Goal: Task Accomplishment & Management: Complete application form

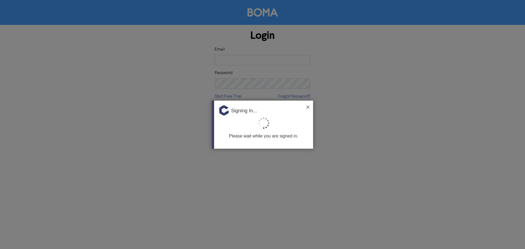
type input "[EMAIL_ADDRESS][DOMAIN_NAME]"
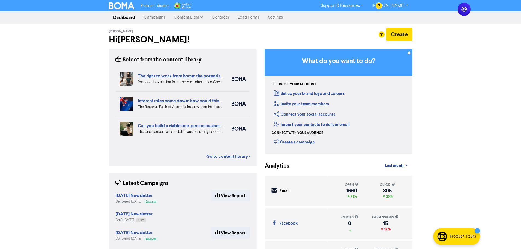
click at [155, 21] on link "Campaigns" at bounding box center [154, 17] width 30 height 11
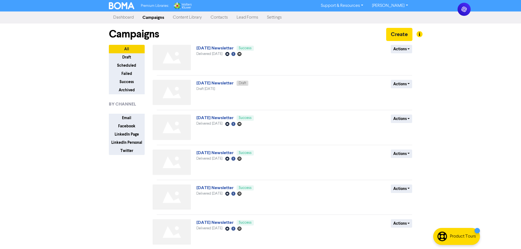
click at [440, 89] on div "Premium Libraries: Support & Resources Video Tutorials FAQ & Guides Marketing E…" at bounding box center [260, 124] width 521 height 249
click at [394, 48] on button "Actions" at bounding box center [402, 49] width 22 height 8
click at [444, 49] on div "Premium Libraries: Support & Resources Video Tutorials FAQ & Guides Marketing E…" at bounding box center [260, 124] width 521 height 249
click at [401, 36] on button "Create" at bounding box center [399, 34] width 26 height 13
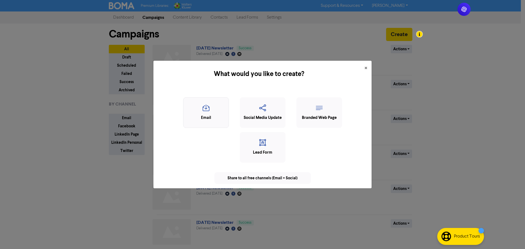
click at [219, 106] on icon "button" at bounding box center [206, 109] width 40 height 10
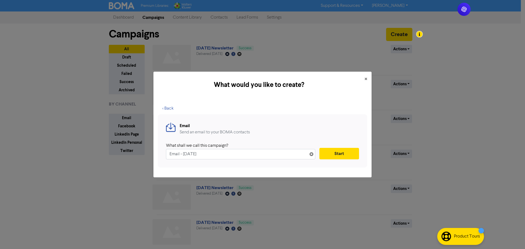
click at [233, 152] on input "Email - [DATE]" at bounding box center [240, 154] width 149 height 10
type input "[DATE] Newsletter"
click at [340, 153] on button "Start" at bounding box center [339, 153] width 40 height 11
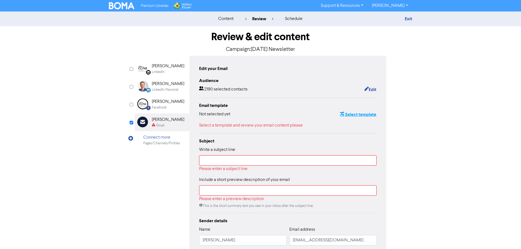
click at [368, 115] on button "Select template" at bounding box center [358, 114] width 37 height 7
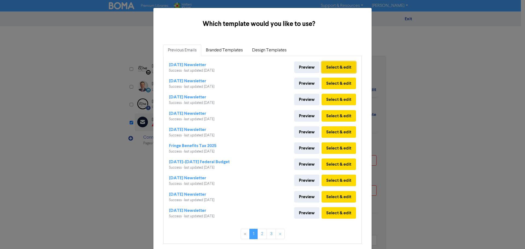
click at [349, 64] on button "Select & edit" at bounding box center [339, 67] width 34 height 11
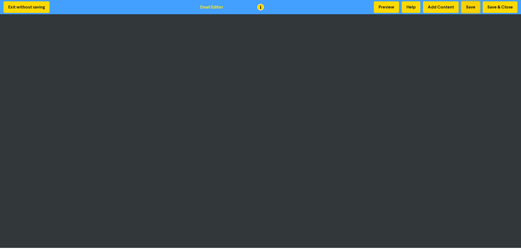
click at [474, 6] on button "Save" at bounding box center [470, 6] width 19 height 11
click at [384, 5] on button "Preview" at bounding box center [386, 6] width 25 height 11
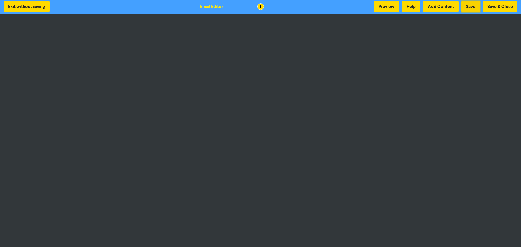
click at [472, 8] on button "Save" at bounding box center [470, 6] width 19 height 11
click at [386, 7] on button "Preview" at bounding box center [386, 6] width 25 height 11
click at [467, 11] on button "Save" at bounding box center [470, 6] width 19 height 11
click at [496, 9] on button "Save & Close" at bounding box center [500, 6] width 35 height 11
click at [470, 3] on button "Save" at bounding box center [470, 6] width 19 height 11
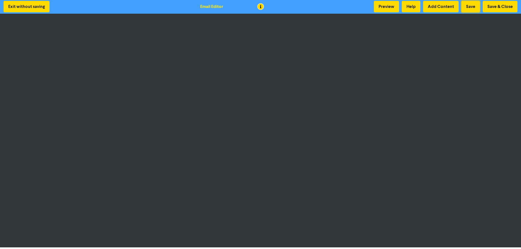
drag, startPoint x: 469, startPoint y: 4, endPoint x: 482, endPoint y: 2, distance: 13.3
click at [469, 4] on button "Save" at bounding box center [470, 6] width 19 height 11
click at [503, 7] on button "Save & Close" at bounding box center [500, 6] width 35 height 11
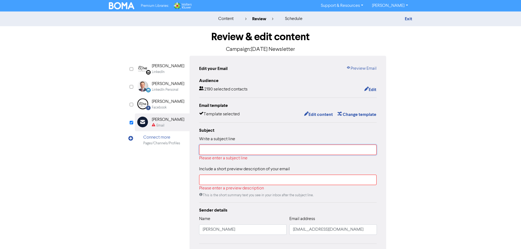
click at [262, 148] on input "text" at bounding box center [288, 150] width 178 height 10
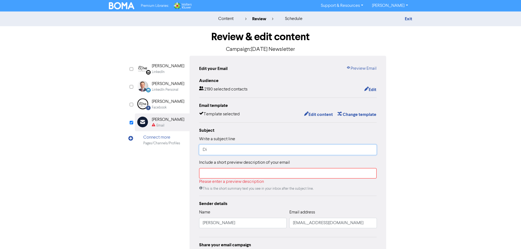
type input "D"
type input "[PERSON_NAME] [DATE] Newsletter"
click at [246, 170] on input "text" at bounding box center [288, 173] width 178 height 10
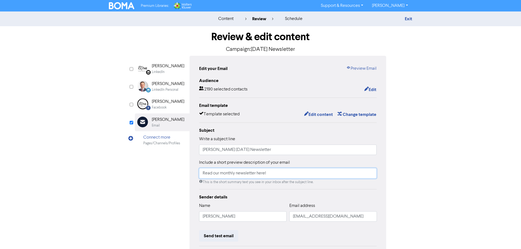
click at [286, 179] on input "Read our monthly newsletter here!" at bounding box center [288, 173] width 178 height 10
drag, startPoint x: 282, startPoint y: 176, endPoint x: 159, endPoint y: 167, distance: 123.7
click at [159, 167] on div "LinkedIn Page Created with Sketch. [PERSON_NAME] LinkedIn LinkedIn Personal Cre…" at bounding box center [261, 172] width 252 height 232
type input "Get up to date on the latest in this month's newsletter"
click at [255, 185] on div "This is the short summary text you see in your inbox after the subject line." at bounding box center [288, 182] width 178 height 5
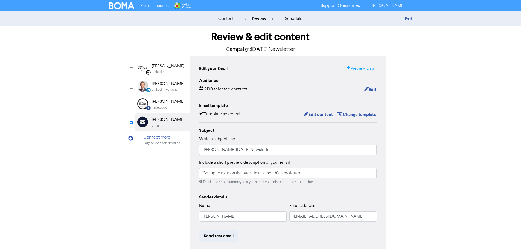
click at [365, 67] on link "Preview Email" at bounding box center [361, 68] width 30 height 7
click at [161, 103] on div "[PERSON_NAME]" at bounding box center [168, 101] width 33 height 7
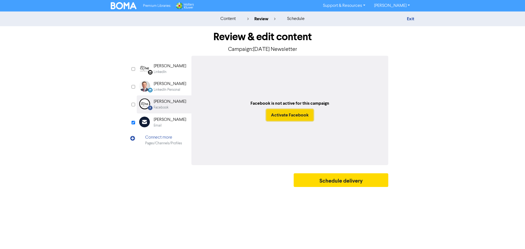
click at [283, 115] on button "Activate Facebook" at bounding box center [289, 114] width 47 height 11
checkbox input "true"
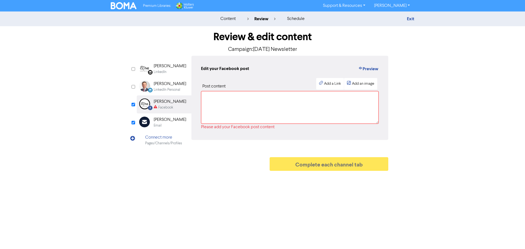
click at [163, 69] on div "LinkedIn" at bounding box center [160, 71] width 13 height 5
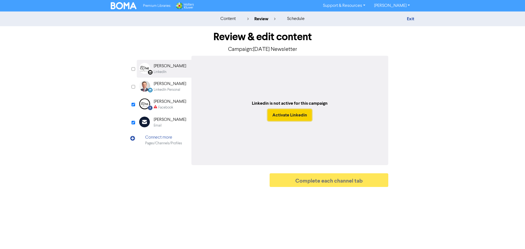
click at [289, 116] on button "Activate Linkedin" at bounding box center [290, 114] width 44 height 11
checkbox input "true"
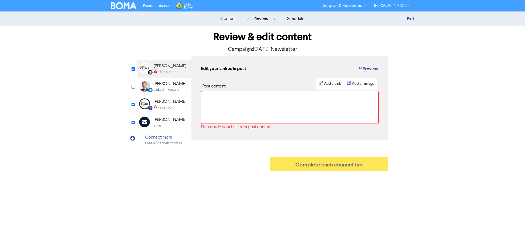
click at [152, 110] on icon "Facebook Created with Sketch." at bounding box center [150, 108] width 5 height 5
click at [328, 82] on div "Add a Link" at bounding box center [332, 84] width 17 height 6
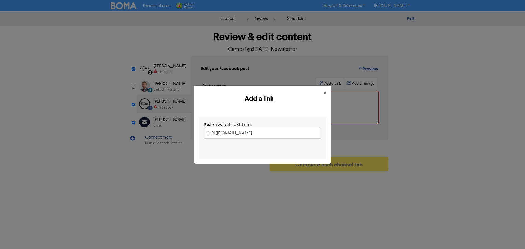
scroll to position [0, 51]
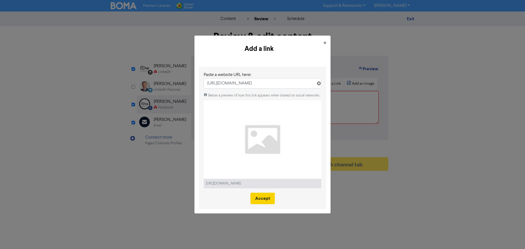
type input "[URL][DOMAIN_NAME]"
click at [258, 198] on button "Accept" at bounding box center [262, 198] width 24 height 11
select select "LEARN_MORE"
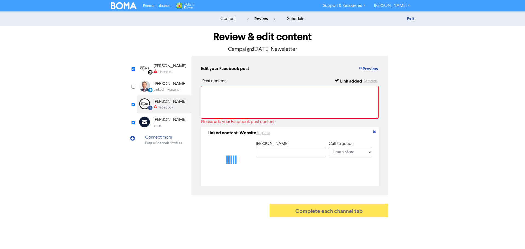
click at [169, 68] on div "[PERSON_NAME]" at bounding box center [170, 66] width 33 height 7
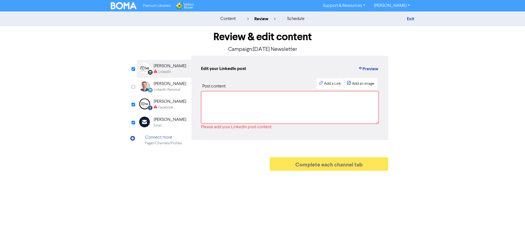
click at [332, 85] on div "Add a Link" at bounding box center [332, 84] width 17 height 6
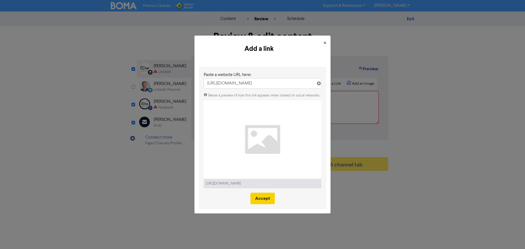
type input "[URL][DOMAIN_NAME]"
click at [266, 197] on button "Accept" at bounding box center [262, 198] width 24 height 11
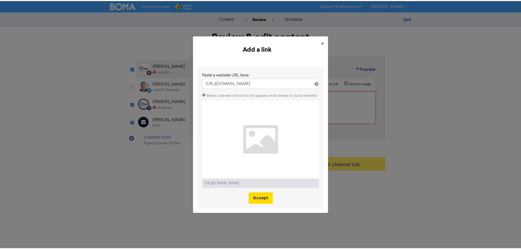
scroll to position [0, 0]
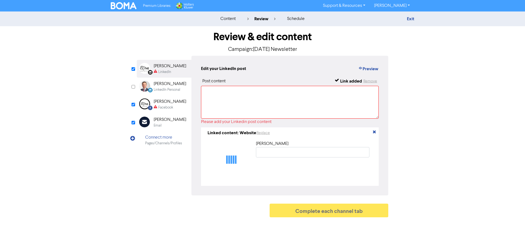
click at [174, 110] on div "Facebook Created with Sketch. [PERSON_NAME] Facebook" at bounding box center [164, 104] width 55 height 18
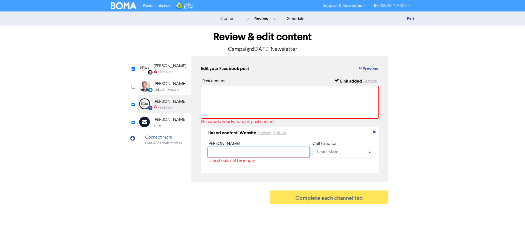
click at [259, 151] on input "text" at bounding box center [259, 152] width 102 height 10
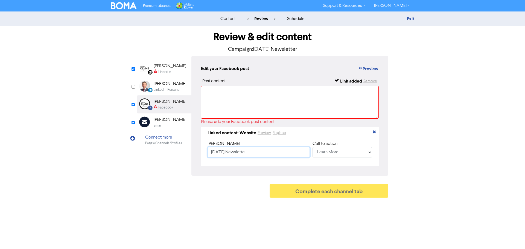
type input "[DATE] Newsletter"
click at [227, 153] on input "[DATE] Newsletter" at bounding box center [259, 152] width 102 height 10
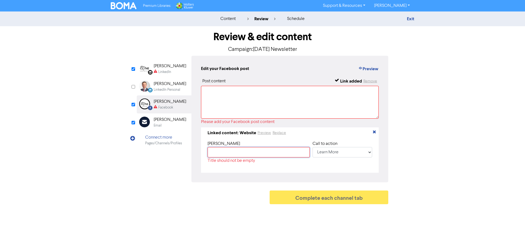
paste input "[DATE] Newsletter"
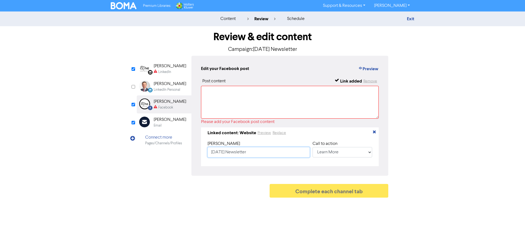
click at [252, 153] on input "[DATE] Newsletter" at bounding box center [259, 152] width 102 height 10
type input "[DATE] Newsletter"
click at [152, 61] on div "LinkedIn Page Created with Sketch. [PERSON_NAME] LinkedIn" at bounding box center [164, 69] width 55 height 18
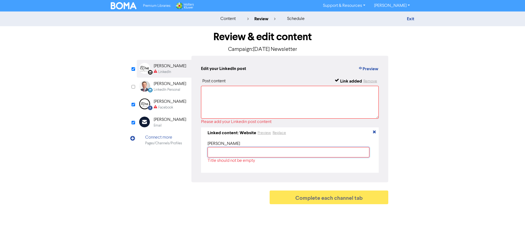
click at [238, 154] on input "text" at bounding box center [289, 152] width 162 height 10
paste input "[DATE] Newsletter"
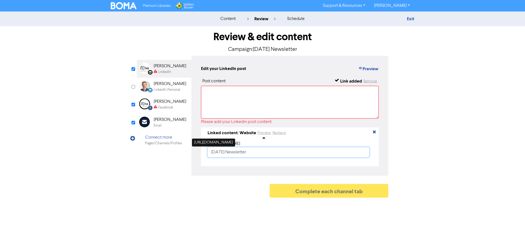
type input "[DATE] Newsletter"
click at [239, 99] on textarea at bounding box center [290, 102] width 178 height 33
click at [170, 107] on div "Facebook" at bounding box center [165, 107] width 15 height 5
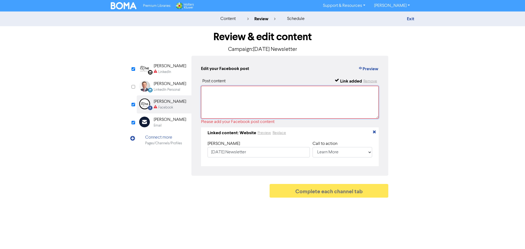
click at [265, 99] on textarea at bounding box center [290, 102] width 178 height 33
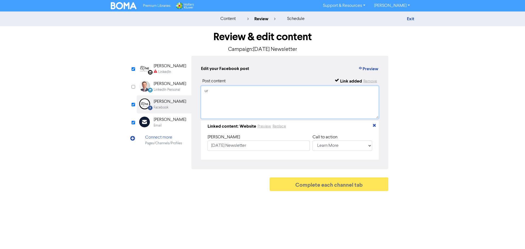
type textarea "u"
type textarea "O"
type textarea "Get up to date on the latest in our [DATE] newsletter. Visit the link below to …"
drag, startPoint x: 250, startPoint y: 84, endPoint x: 229, endPoint y: 94, distance: 23.5
click at [250, 88] on div "Post content Link added Remove Get up to date on the latest in our [DATE] newsl…" at bounding box center [290, 119] width 178 height 82
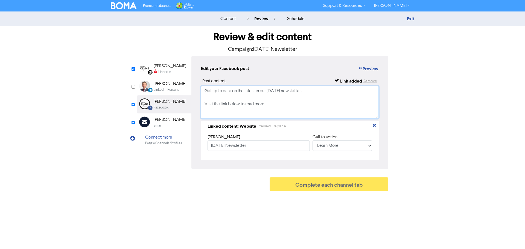
drag, startPoint x: 275, startPoint y: 108, endPoint x: 181, endPoint y: 86, distance: 96.3
click at [181, 86] on div "LinkedIn Page Created with Sketch. [PERSON_NAME] LinkedIn LinkedIn Personal Cre…" at bounding box center [263, 112] width 252 height 113
click at [164, 68] on div "[PERSON_NAME]" at bounding box center [170, 66] width 33 height 7
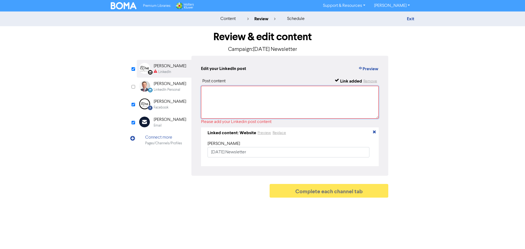
click at [236, 107] on textarea at bounding box center [290, 102] width 178 height 33
paste textarea "Get up to date on the latest in our [DATE] newsletter. Visit the link below to …"
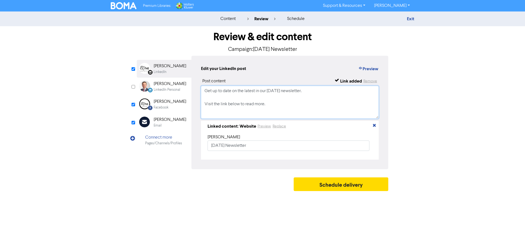
type textarea "Get up to date on the latest in our [DATE] newsletter. Visit the link below to …"
drag, startPoint x: 423, startPoint y: 131, endPoint x: 420, endPoint y: 128, distance: 4.3
click at [420, 128] on div "content review schedule Exit Review & edit content Campaign: [DATE] Newsletter …" at bounding box center [262, 102] width 525 height 182
click at [164, 105] on div "[PERSON_NAME]" at bounding box center [170, 101] width 33 height 7
click at [164, 134] on div "Connect more Pages/Channels/Profiles" at bounding box center [164, 140] width 55 height 18
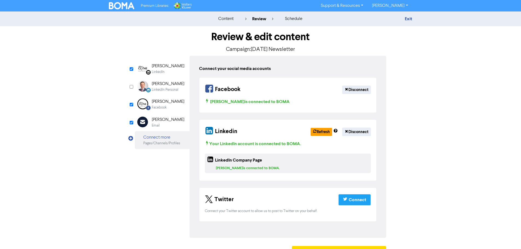
click at [165, 124] on div "Email" at bounding box center [168, 125] width 33 height 5
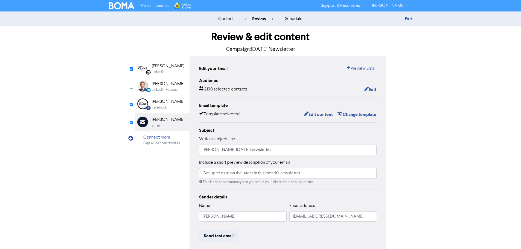
click at [161, 139] on div "Connect more" at bounding box center [161, 137] width 37 height 7
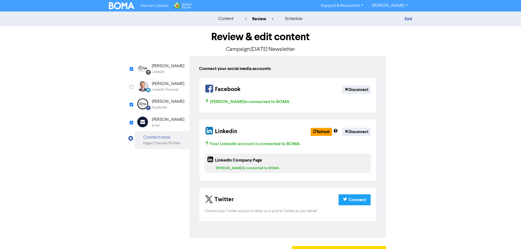
click at [166, 124] on div "Email" at bounding box center [168, 125] width 33 height 5
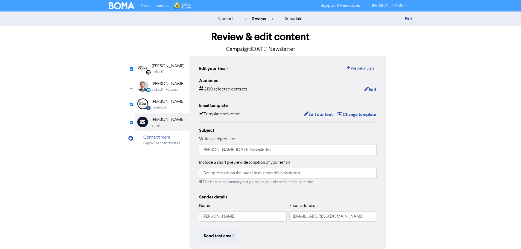
click at [164, 63] on div "[PERSON_NAME]" at bounding box center [168, 66] width 33 height 7
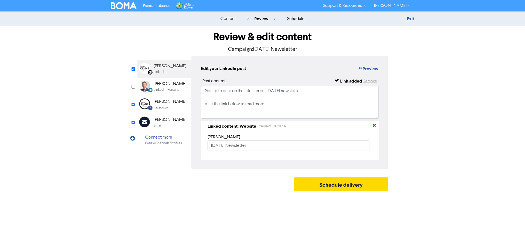
click at [154, 105] on div "[PERSON_NAME]" at bounding box center [170, 101] width 33 height 7
click at [167, 117] on div "[PERSON_NAME]" at bounding box center [170, 119] width 33 height 7
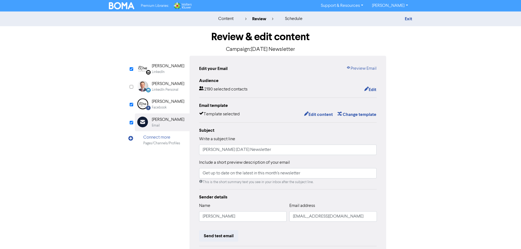
click at [168, 108] on div "Facebook" at bounding box center [168, 107] width 33 height 5
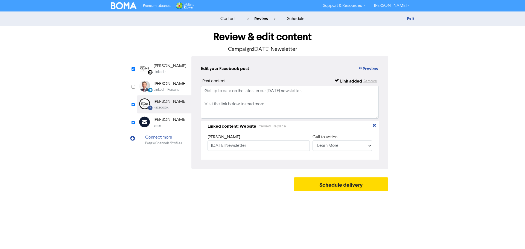
click at [164, 72] on div "LinkedIn" at bounding box center [160, 71] width 13 height 5
click at [160, 127] on div "Email" at bounding box center [158, 125] width 8 height 5
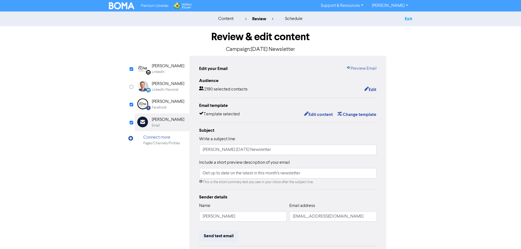
click at [407, 20] on link "Exit" at bounding box center [408, 18] width 7 height 5
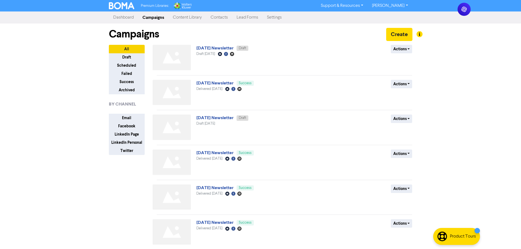
drag, startPoint x: 226, startPoint y: 19, endPoint x: 194, endPoint y: 9, distance: 33.3
click at [226, 19] on link "Contacts" at bounding box center [219, 17] width 26 height 11
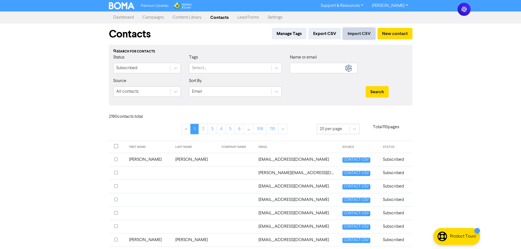
click at [351, 34] on button "Import CSV" at bounding box center [359, 33] width 32 height 11
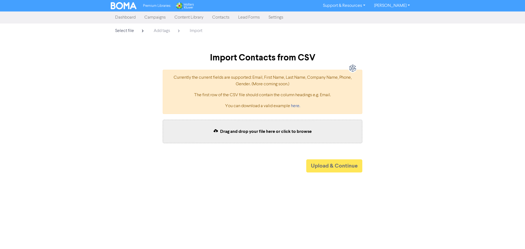
click at [235, 125] on div "Drag and drop your file here or click to browse" at bounding box center [263, 132] width 200 height 24
click at [327, 165] on button "Upload & Continue" at bounding box center [334, 165] width 56 height 13
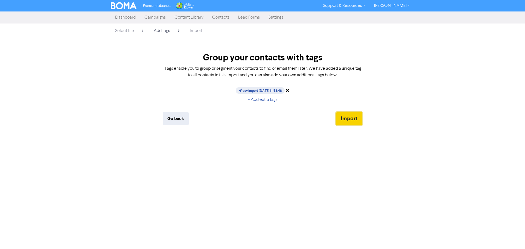
click at [353, 116] on button "Import" at bounding box center [349, 118] width 26 height 13
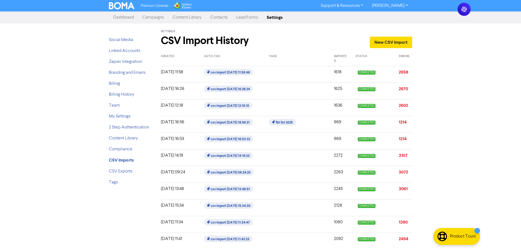
click at [160, 16] on link "Campaigns" at bounding box center [153, 17] width 30 height 11
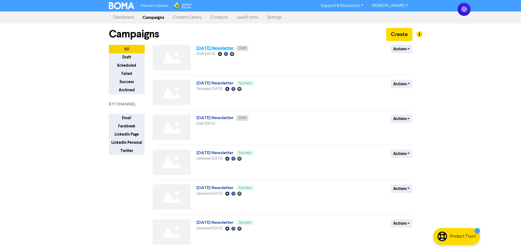
click at [228, 46] on link "[DATE] Newsletter" at bounding box center [214, 47] width 37 height 5
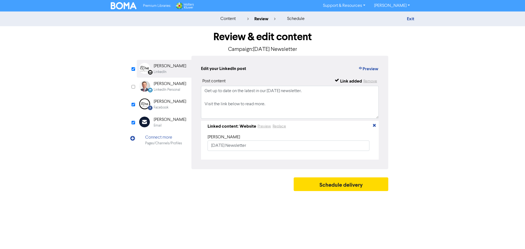
drag, startPoint x: 171, startPoint y: 88, endPoint x: 171, endPoint y: 99, distance: 11.2
click at [171, 88] on div "LinkedIn Personal" at bounding box center [167, 89] width 27 height 5
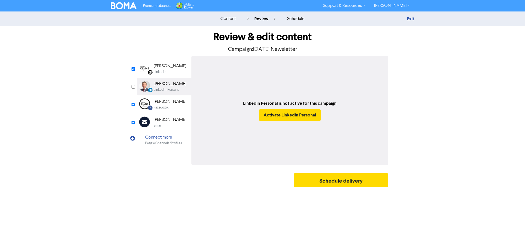
click at [171, 102] on div "[PERSON_NAME]" at bounding box center [170, 101] width 33 height 7
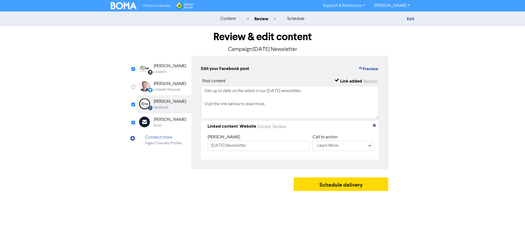
click at [162, 124] on div "Email" at bounding box center [170, 125] width 33 height 5
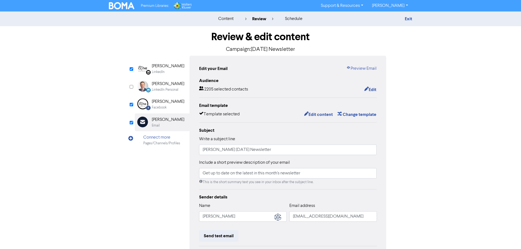
click at [157, 107] on div "Facebook" at bounding box center [159, 107] width 15 height 5
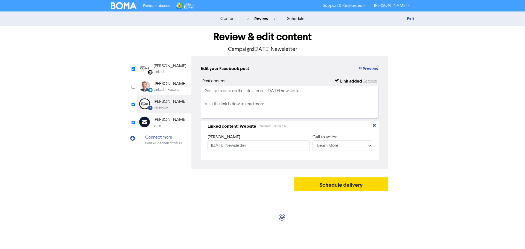
click at [161, 60] on div "LinkedIn Page Created with Sketch. [PERSON_NAME] LinkedIn" at bounding box center [164, 69] width 55 height 18
click at [162, 68] on div "[PERSON_NAME]" at bounding box center [170, 66] width 33 height 7
click at [244, 90] on textarea "Get up to date on the latest in our [DATE] newsletter. Visit the link below to …" at bounding box center [290, 102] width 178 height 33
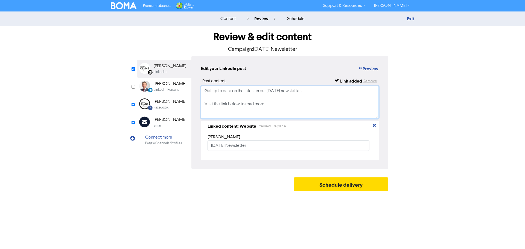
click at [231, 105] on textarea "Get up to date on the latest in our [DATE] newsletter. Visit the link below to …" at bounding box center [290, 102] width 178 height 33
click at [287, 108] on textarea "Get up to date on the latest in our [DATE] newsletter. Visit the link below to …" at bounding box center [290, 102] width 178 height 33
click at [156, 98] on div "Facebook Created with Sketch. [PERSON_NAME] Facebook" at bounding box center [164, 104] width 55 height 18
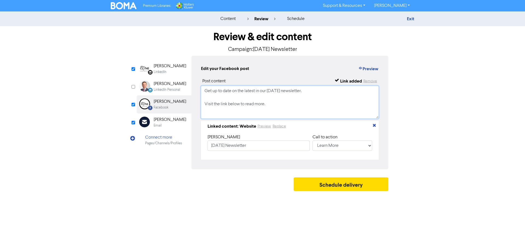
click at [249, 92] on textarea "Get up to date on the latest in our [DATE] newsletter. Visit the link below to …" at bounding box center [290, 102] width 178 height 33
click at [231, 108] on textarea "Get up to date on the latest in our [DATE] newsletter. Visit the link below to …" at bounding box center [290, 102] width 178 height 33
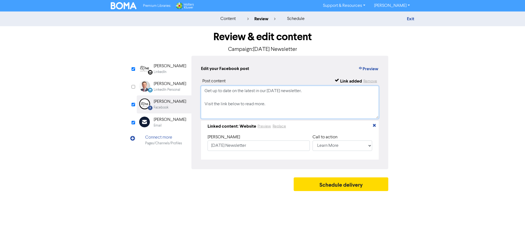
click at [231, 108] on textarea "Get up to date on the latest in our [DATE] newsletter. Visit the link below to …" at bounding box center [290, 102] width 178 height 33
click at [288, 112] on textarea "Get up to date on the latest in our [DATE] newsletter. Visit the link below to …" at bounding box center [290, 102] width 178 height 33
click at [371, 67] on button "Preview" at bounding box center [368, 68] width 21 height 7
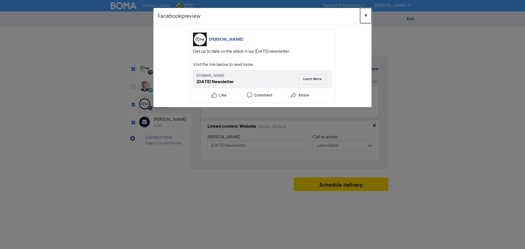
click at [365, 16] on span "×" at bounding box center [366, 15] width 3 height 8
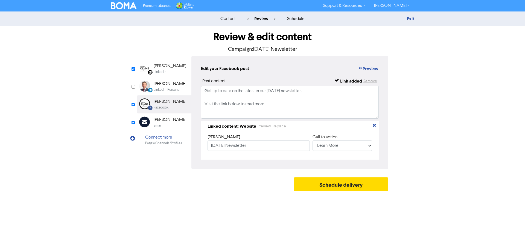
click at [171, 124] on div "Email" at bounding box center [170, 125] width 33 height 5
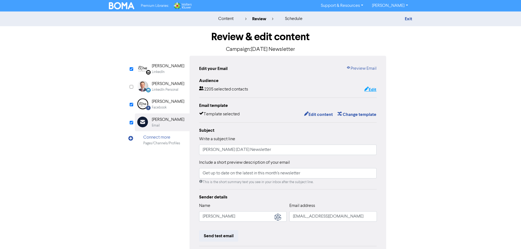
click at [375, 91] on button "Edit" at bounding box center [370, 89] width 13 height 7
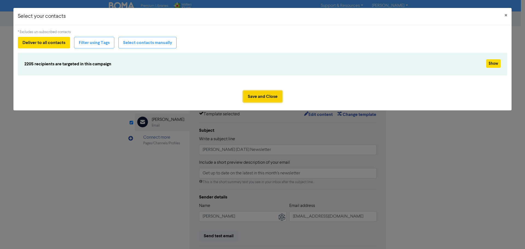
click at [275, 94] on button "Save and Close" at bounding box center [262, 96] width 39 height 11
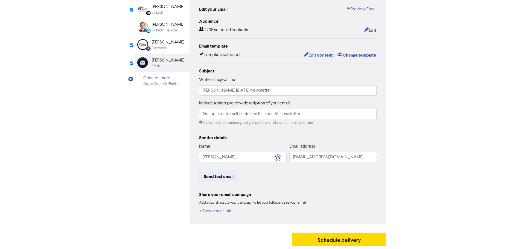
scroll to position [60, 0]
click at [369, 29] on button "Edit" at bounding box center [370, 30] width 13 height 7
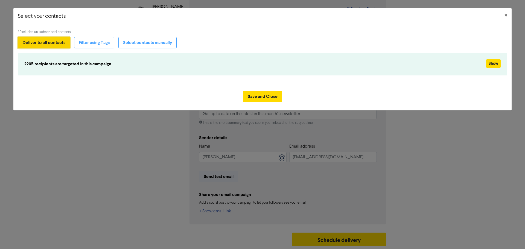
click at [50, 43] on button "Deliver to all contacts" at bounding box center [44, 42] width 52 height 11
click at [270, 97] on button "Save and Close" at bounding box center [262, 96] width 39 height 11
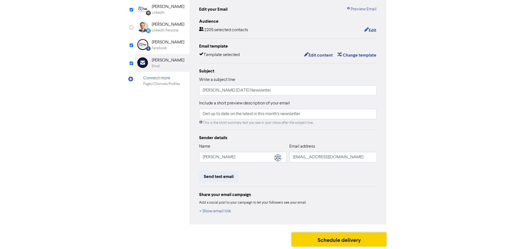
click at [333, 241] on button "Schedule delivery" at bounding box center [339, 240] width 95 height 14
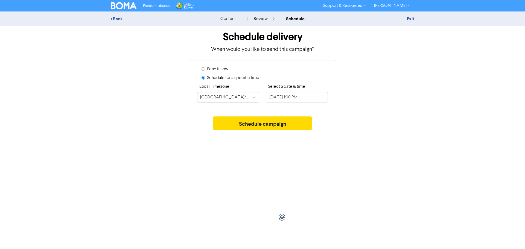
click at [211, 68] on label "Send it now" at bounding box center [217, 69] width 21 height 7
click at [205, 68] on input "Send it now" at bounding box center [204, 69] width 4 height 4
radio input "true"
radio input "false"
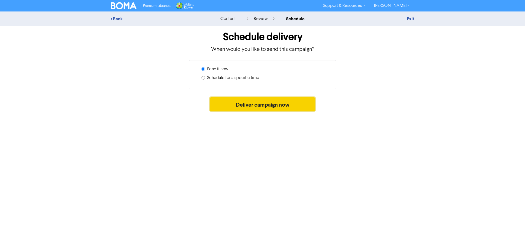
click at [275, 104] on button "Deliver campaign now" at bounding box center [262, 104] width 105 height 14
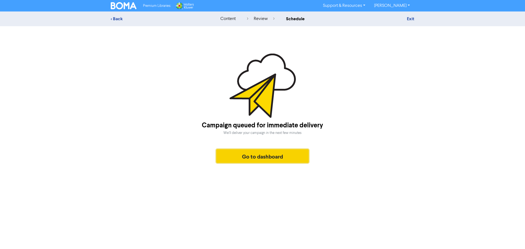
click at [284, 157] on button "Go to dashboard" at bounding box center [262, 156] width 92 height 14
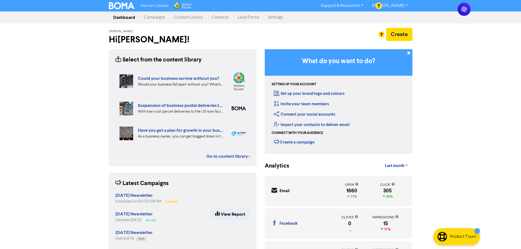
click at [121, 17] on link "Dashboard" at bounding box center [124, 17] width 31 height 11
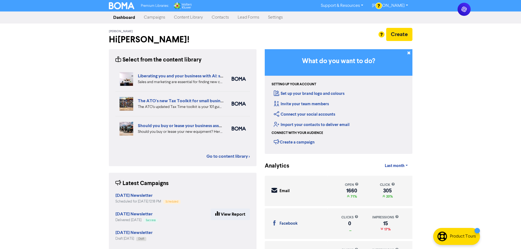
click at [154, 16] on link "Campaigns" at bounding box center [154, 17] width 30 height 11
